Goal: Information Seeking & Learning: Learn about a topic

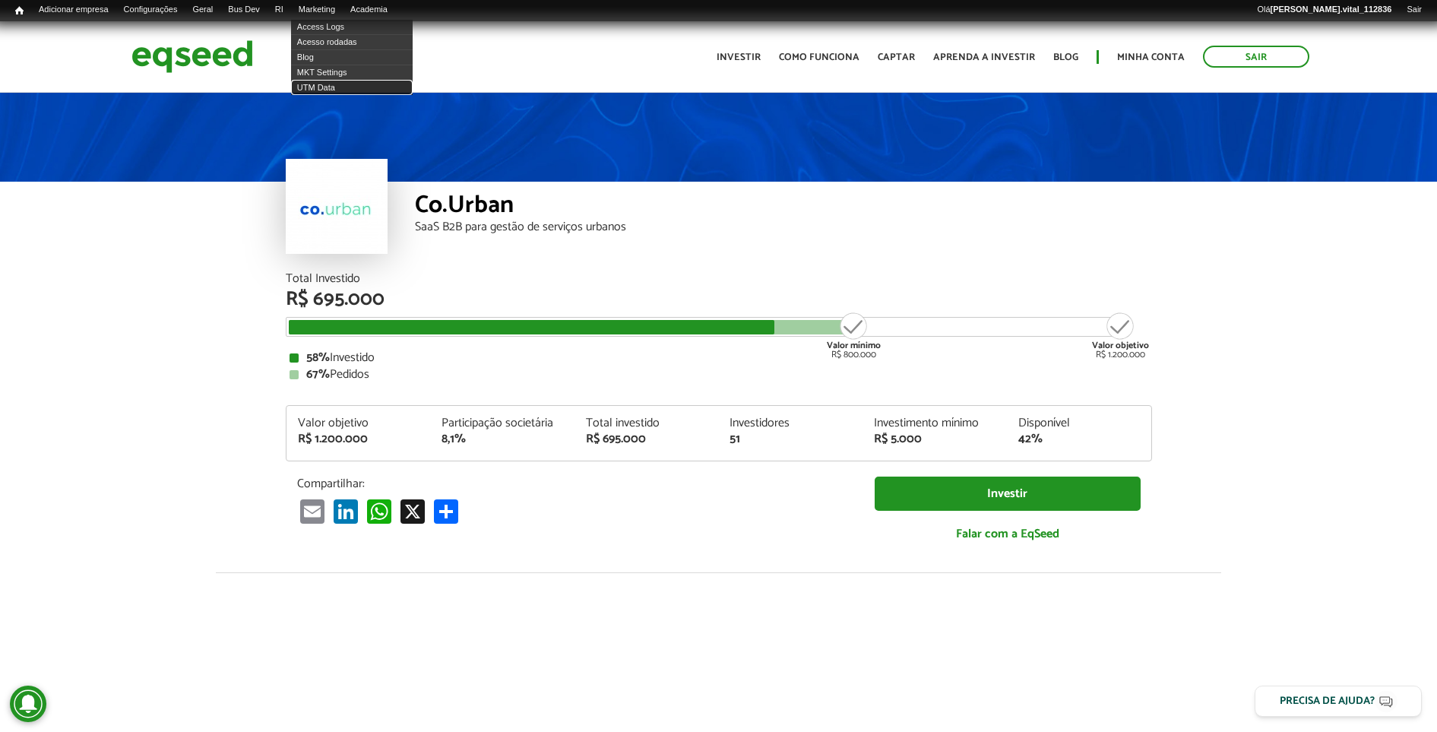
click at [324, 81] on link "UTM Data" at bounding box center [352, 87] width 122 height 15
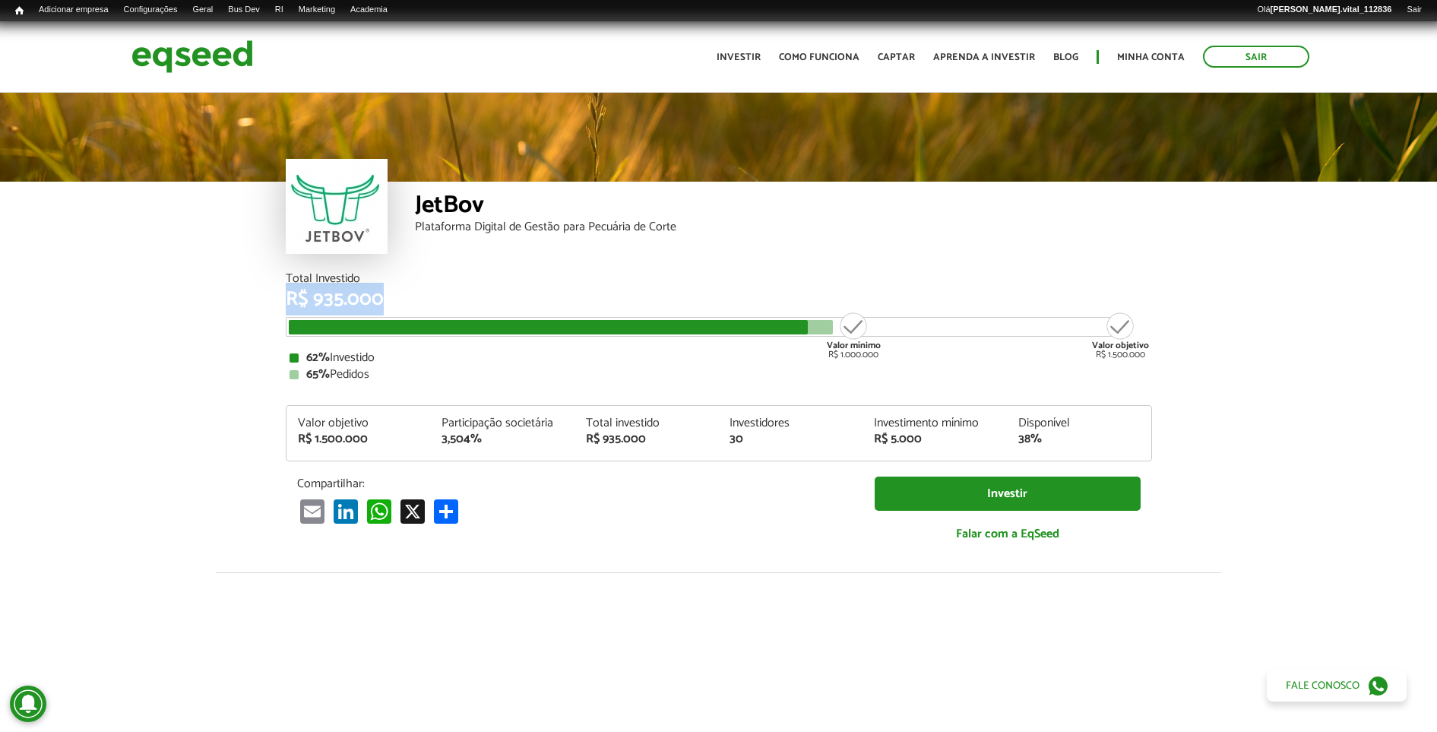
drag, startPoint x: 454, startPoint y: 309, endPoint x: 280, endPoint y: 299, distance: 174.3
click at [280, 299] on div "Total Investido R$ 935.000 Valor mínimo R$ 1.000.000 Valor objetivo R$ 1.500.00…" at bounding box center [718, 422] width 889 height 299
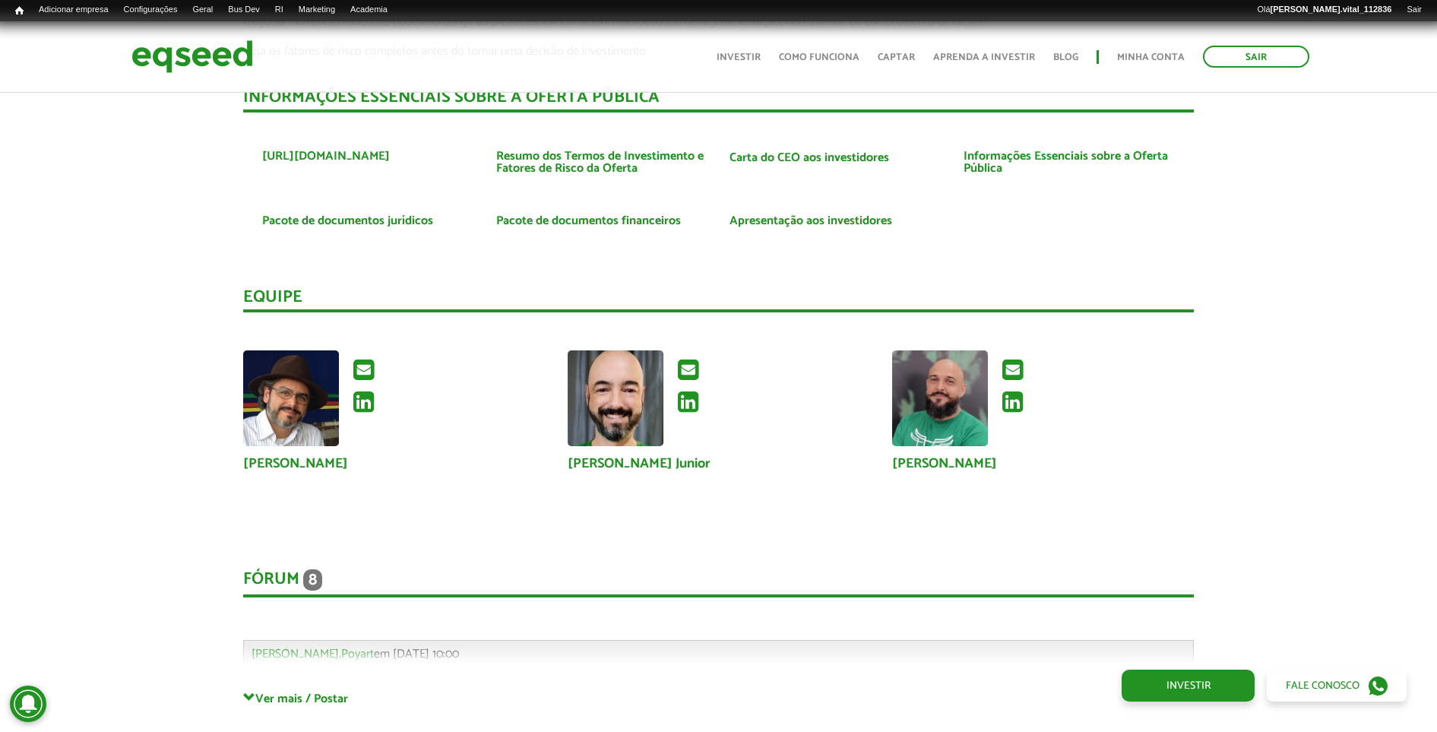
scroll to position [3705, 0]
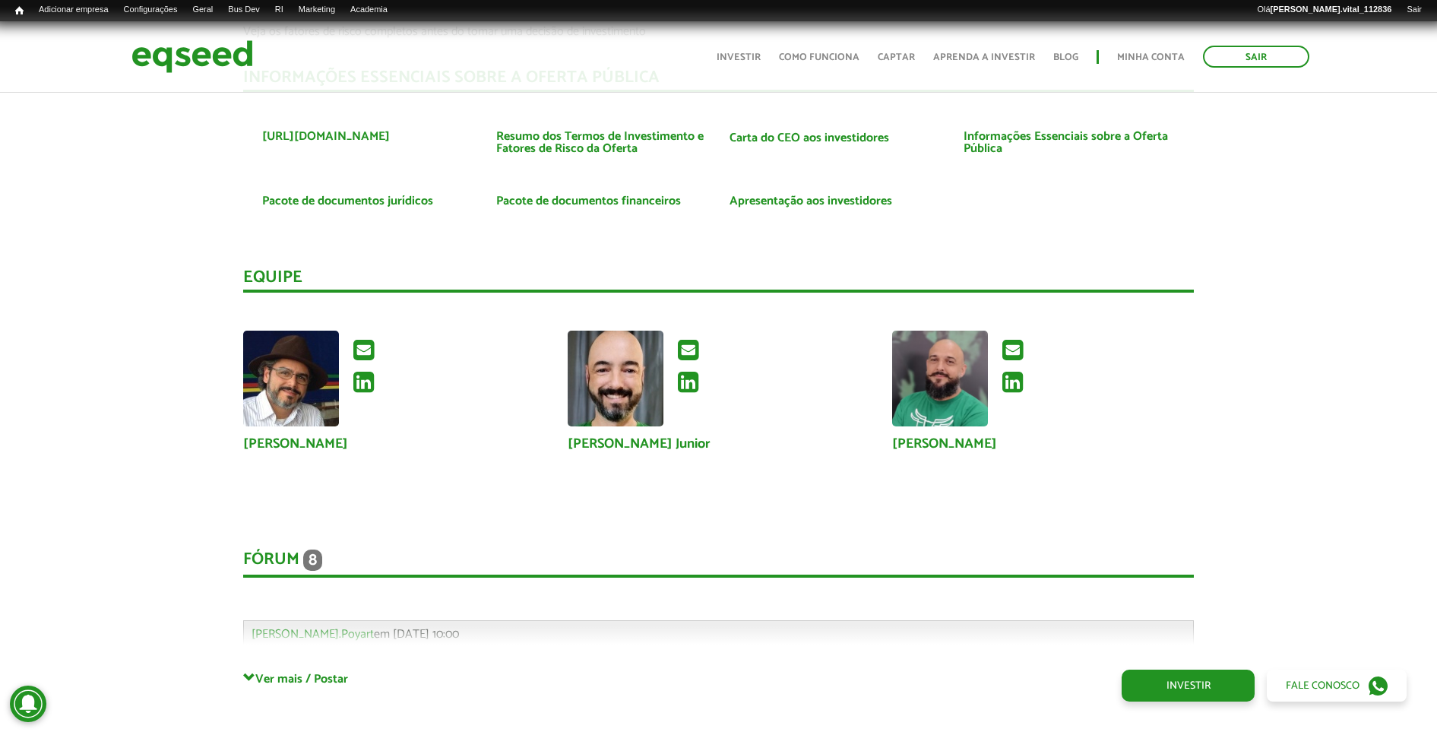
click at [290, 556] on div "Fórum 8" at bounding box center [718, 563] width 951 height 28
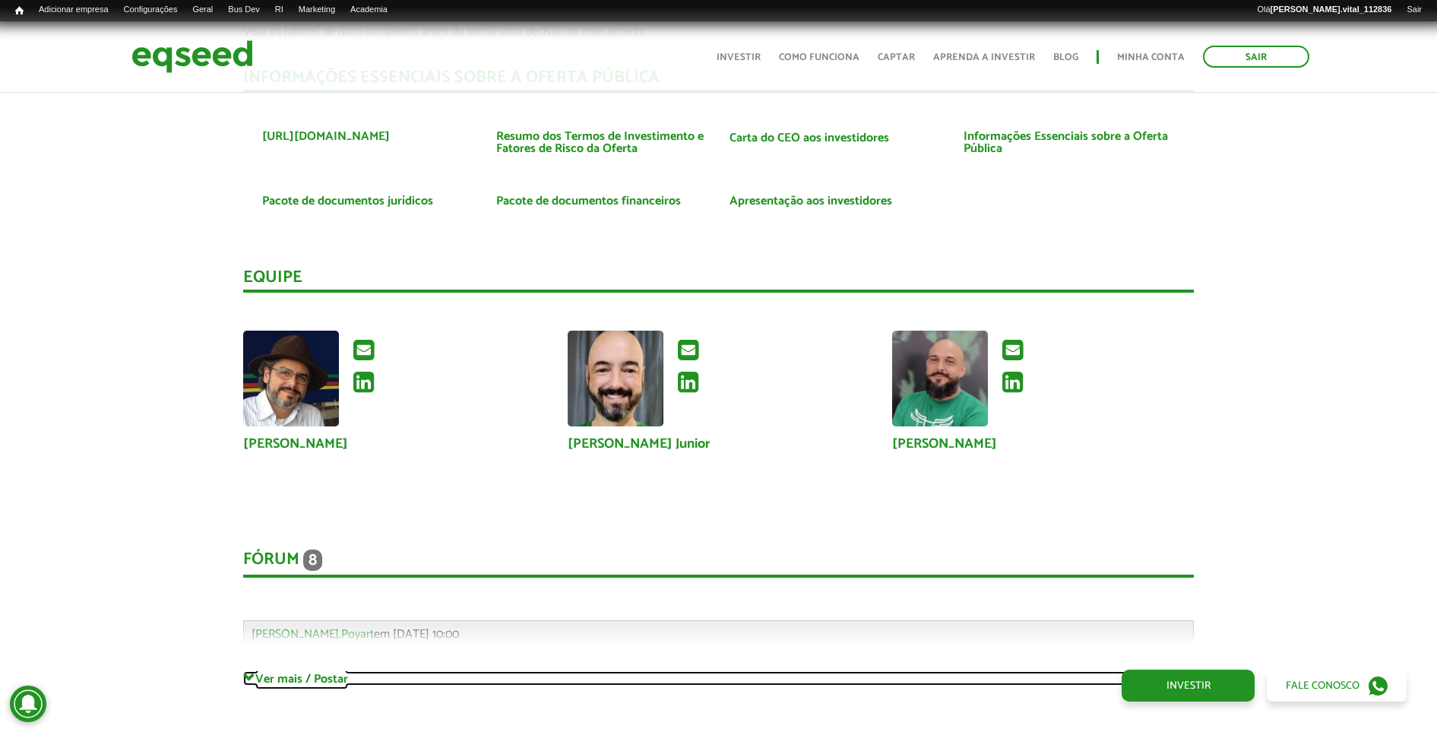
click at [300, 678] on link "Ver mais / Postar" at bounding box center [718, 678] width 951 height 14
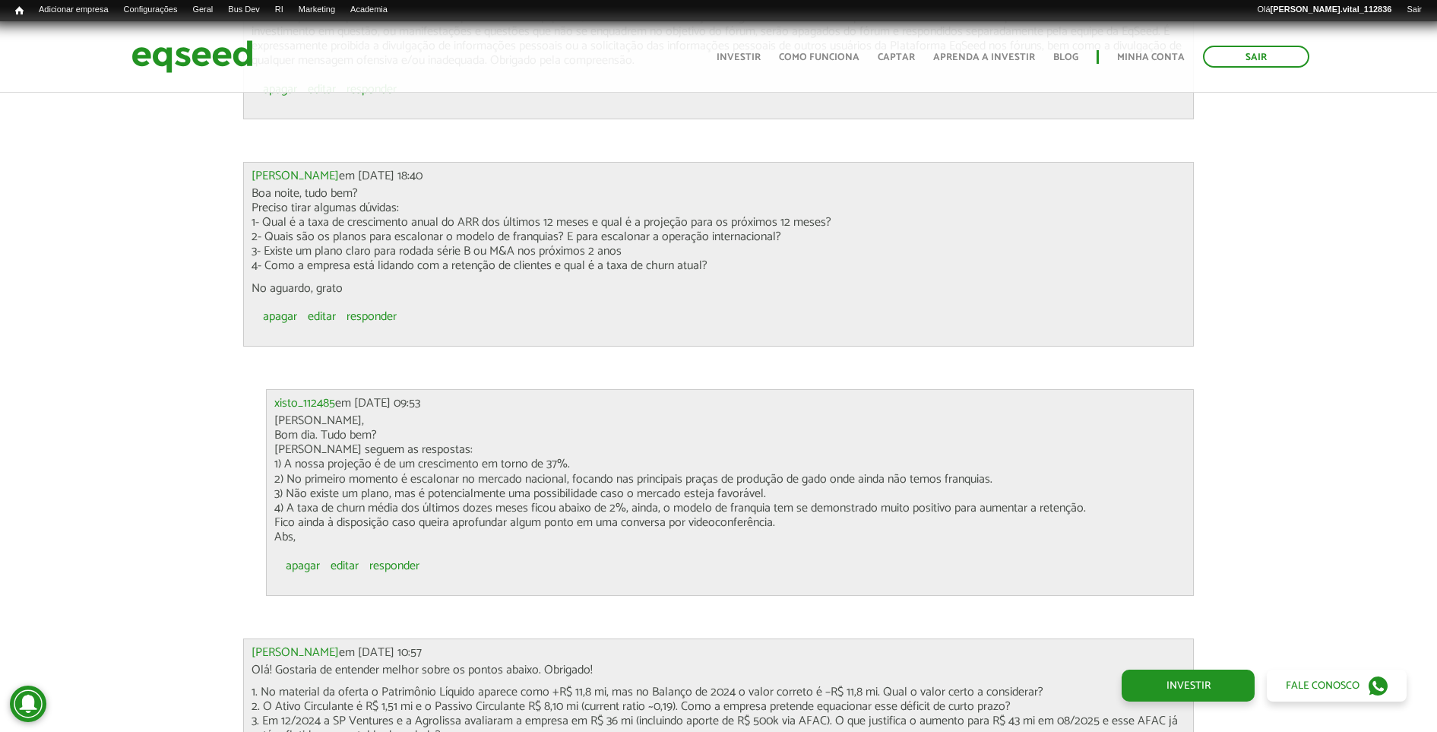
scroll to position [4465, 0]
